Goal: Transaction & Acquisition: Purchase product/service

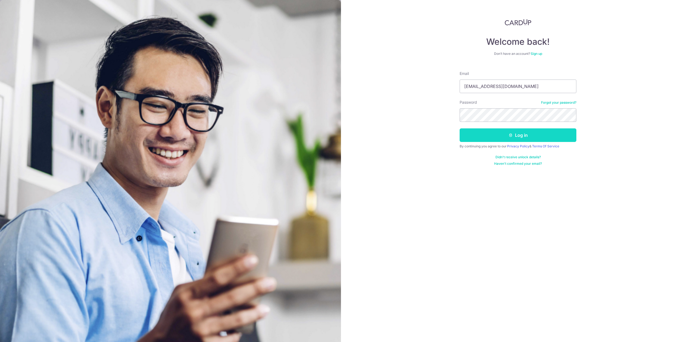
click at [476, 136] on button "Log in" at bounding box center [518, 135] width 117 height 14
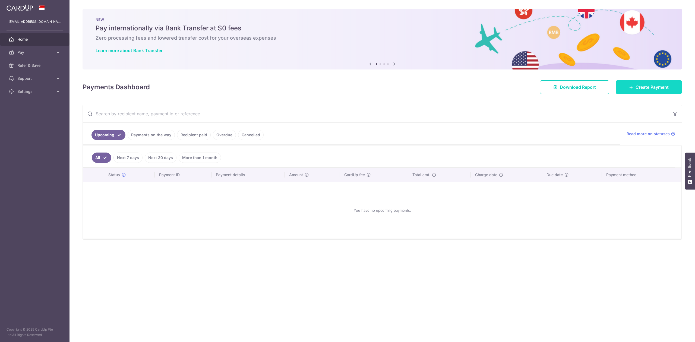
click at [629, 90] on link "Create Payment" at bounding box center [649, 87] width 66 height 14
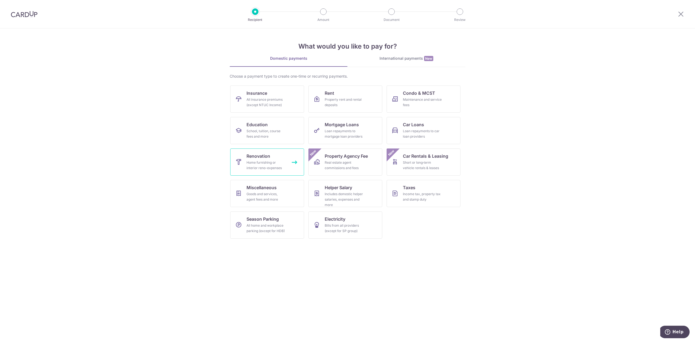
click at [244, 160] on link "Renovation Home furnishing or interior reno-expenses" at bounding box center [267, 162] width 74 height 27
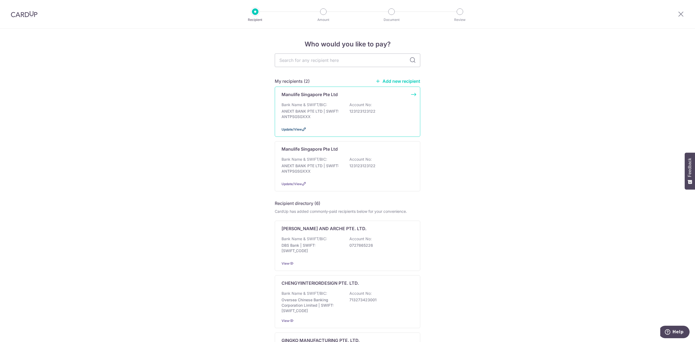
click at [297, 129] on span "Update/View" at bounding box center [292, 129] width 20 height 4
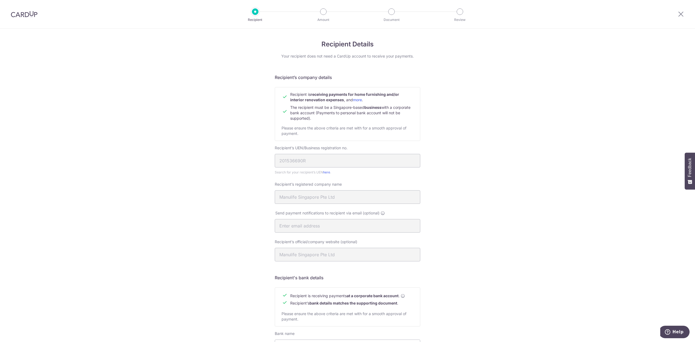
scroll to position [88, 0]
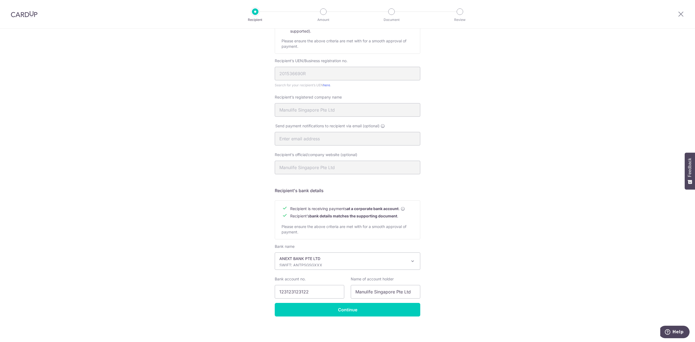
click at [309, 259] on p "ANEXT BANK PTE LTD" at bounding box center [344, 258] width 128 height 5
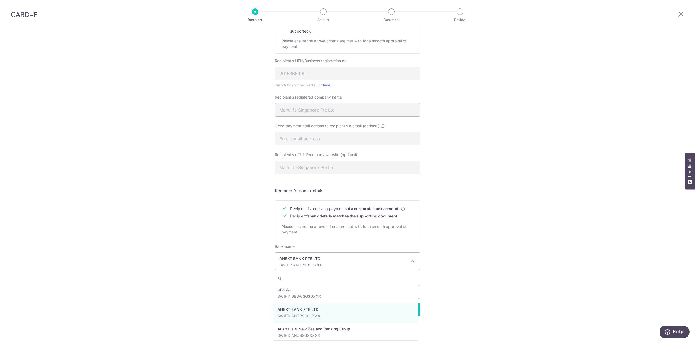
click at [320, 264] on p "SWIFT: ANTPSGSGXXX" at bounding box center [344, 265] width 128 height 5
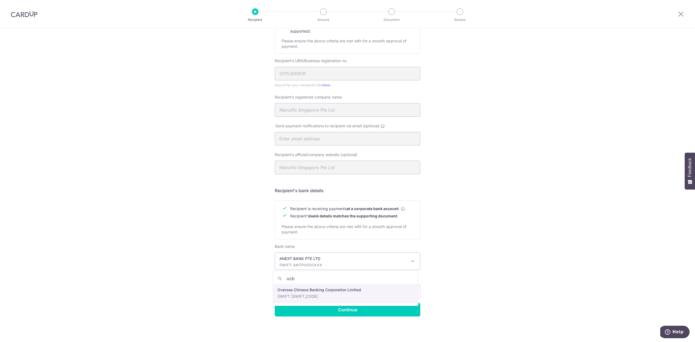
type input "ocbc"
click at [507, 227] on div "Recipient Details Your recipient does not need a CardUp account to receive your…" at bounding box center [347, 141] width 695 height 401
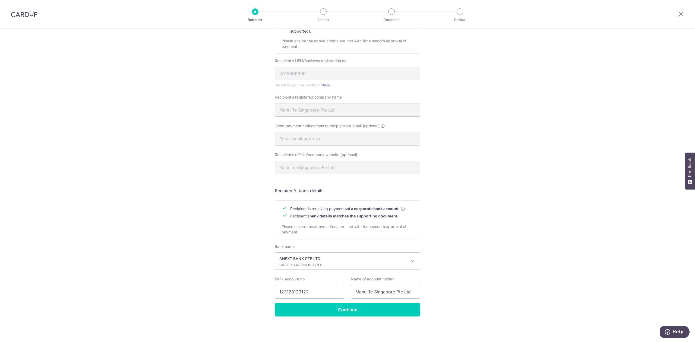
scroll to position [0, 0]
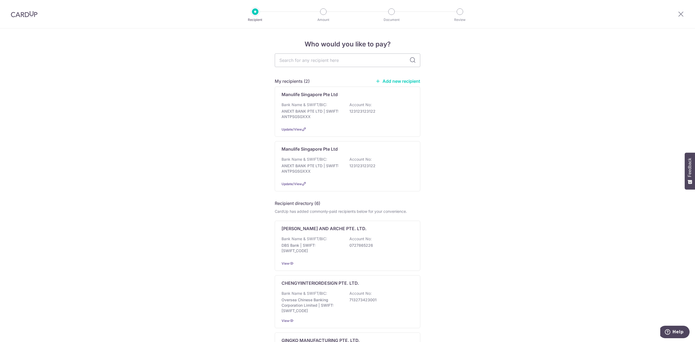
click at [388, 80] on link "Add new recipient" at bounding box center [398, 81] width 45 height 5
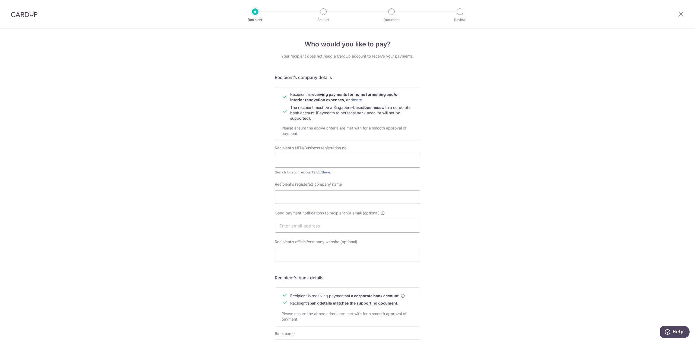
scroll to position [96, 0]
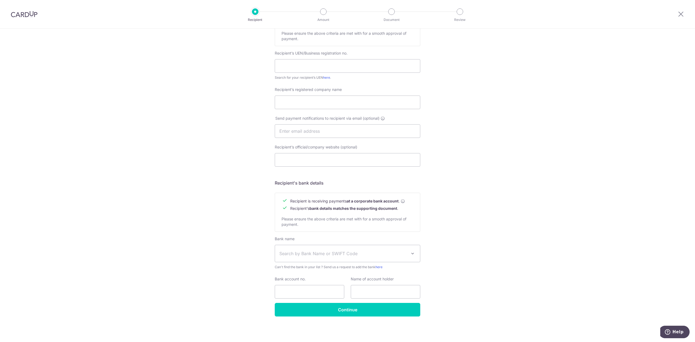
click at [275, 268] on span "Can't find the bank in your list ? Send us a request to add the bank here" at bounding box center [348, 267] width 146 height 5
click at [380, 267] on link "here" at bounding box center [379, 267] width 7 height 4
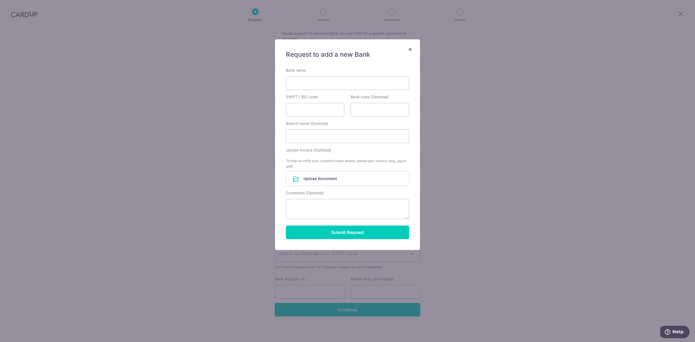
click at [410, 50] on span "×" at bounding box center [410, 49] width 4 height 8
